Goal: Information Seeking & Learning: Learn about a topic

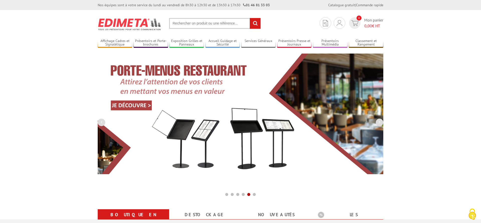
click at [196, 26] on input "text" at bounding box center [215, 23] width 92 height 11
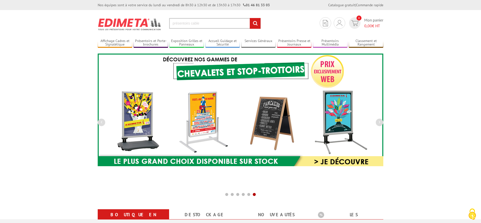
type input "présentoirs cable"
click at [250, 18] on input "rechercher" at bounding box center [255, 23] width 11 height 11
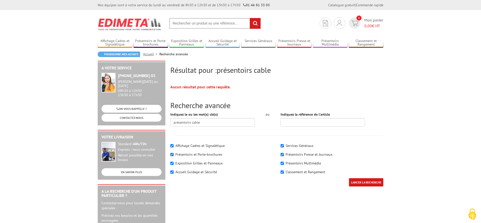
click at [189, 24] on input "text" at bounding box center [215, 23] width 92 height 11
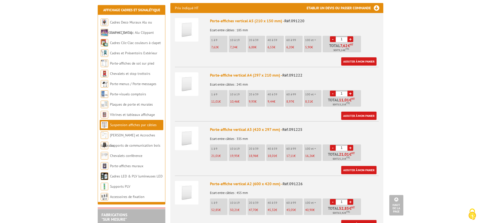
scroll to position [204, 0]
